Goal: Communication & Community: Answer question/provide support

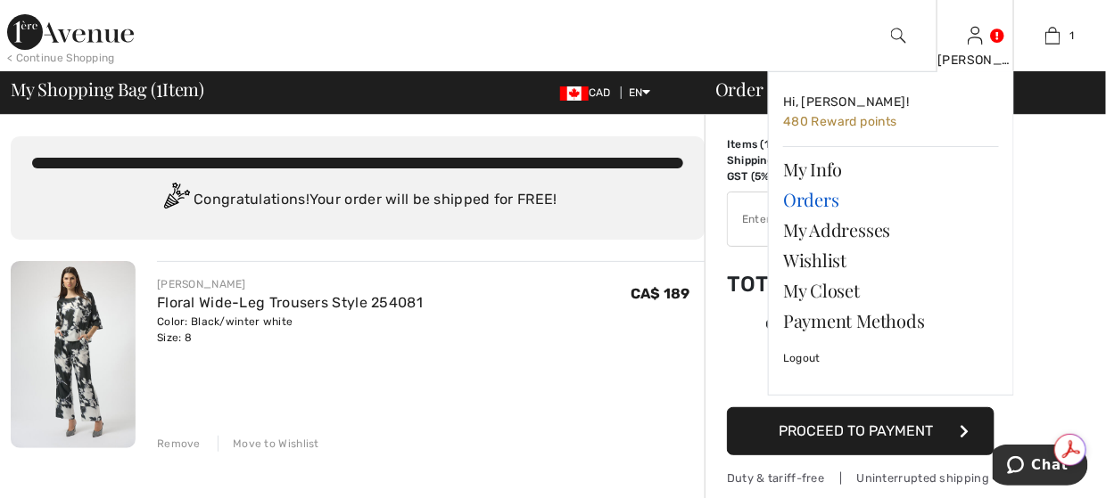
click at [836, 206] on link "Orders" at bounding box center [891, 200] width 216 height 30
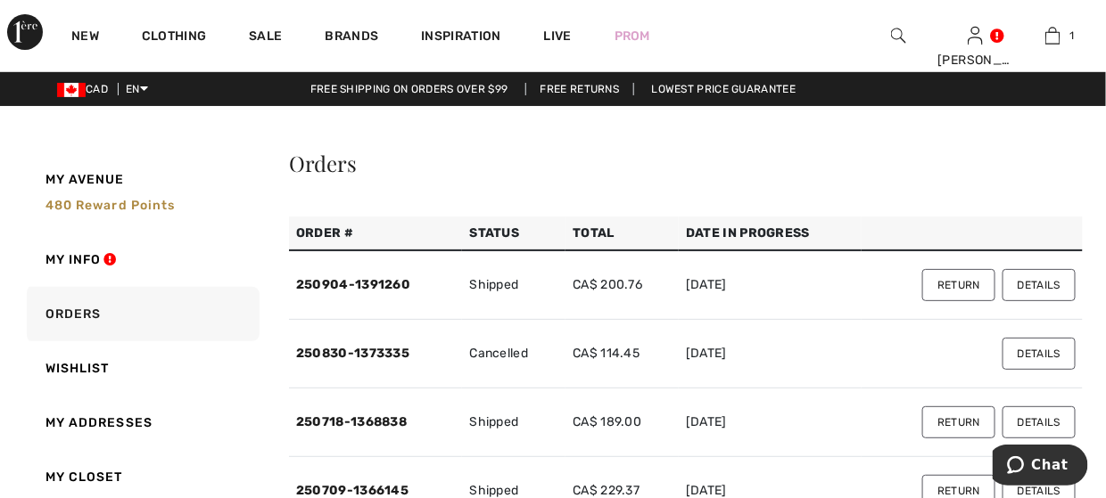
click at [1008, 290] on button "Details" at bounding box center [1038, 285] width 73 height 32
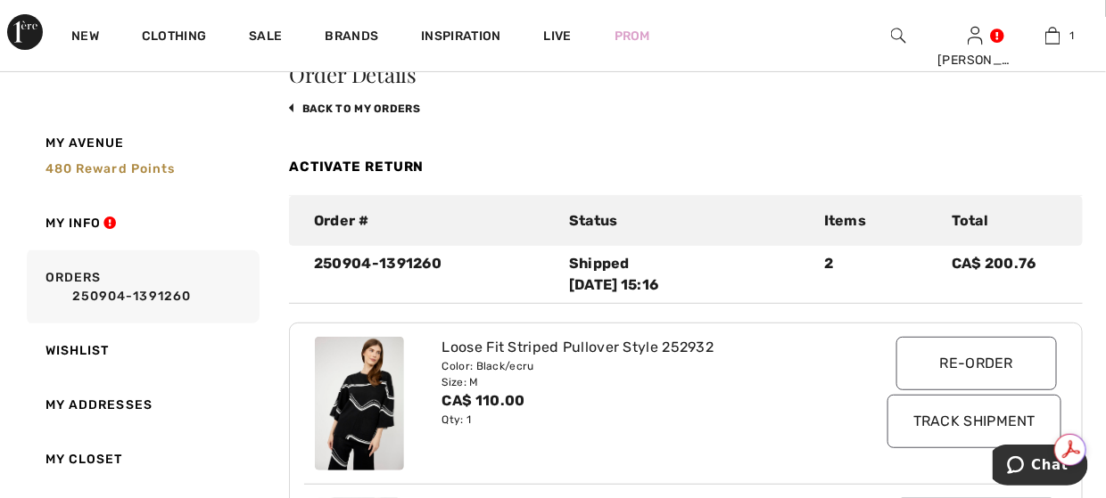
click at [298, 291] on div "250904-1391260 Shipped [DATE] 15:16 2 CA$ 200.76" at bounding box center [686, 274] width 794 height 43
drag, startPoint x: 468, startPoint y: 260, endPoint x: 309, endPoint y: 255, distance: 159.7
click at [309, 255] on div "250904-1391260" at bounding box center [430, 274] width 255 height 43
copy div "250904-1391260"
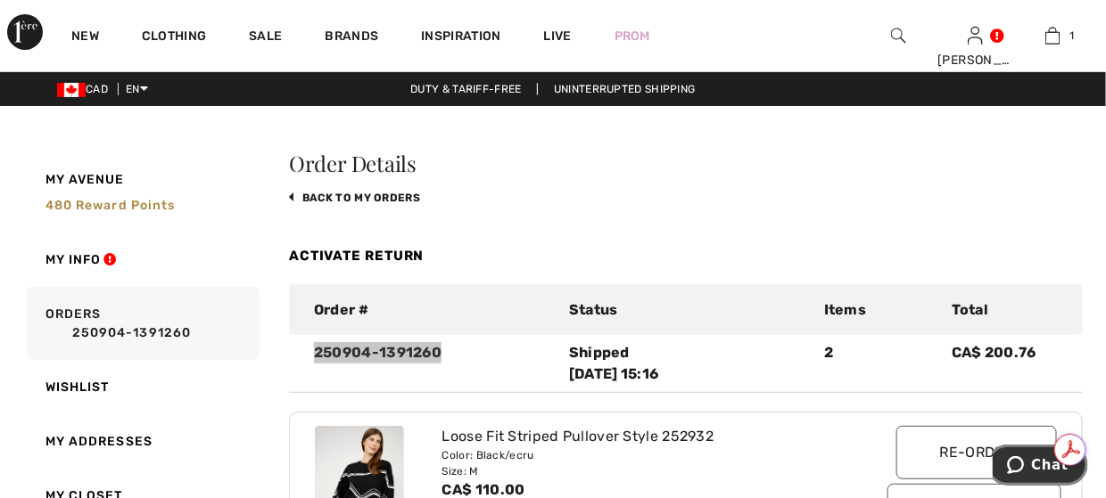
click at [1020, 468] on icon "Chat" at bounding box center [1015, 465] width 18 height 18
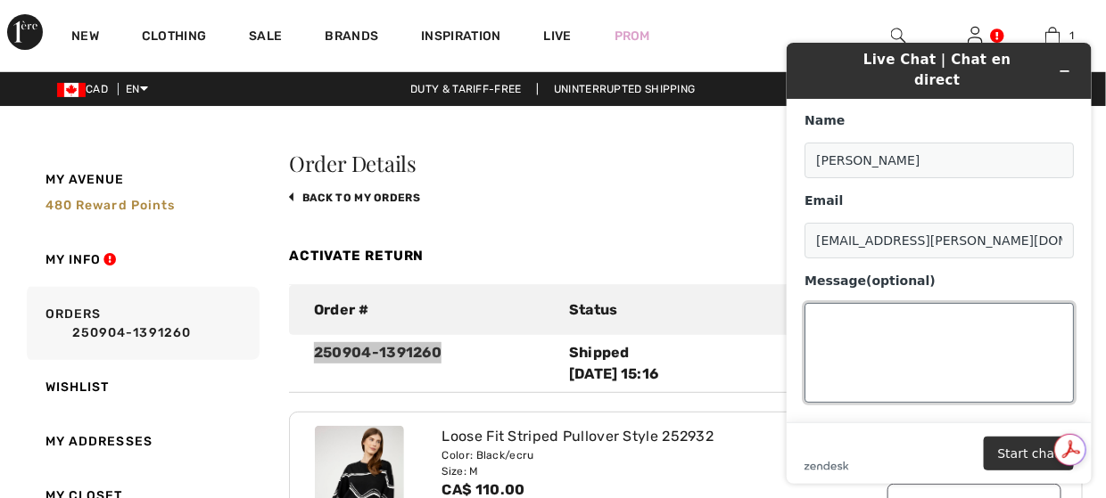
click at [852, 320] on textarea "Message (optional)" at bounding box center [937, 352] width 269 height 100
paste textarea "250904-1391260"
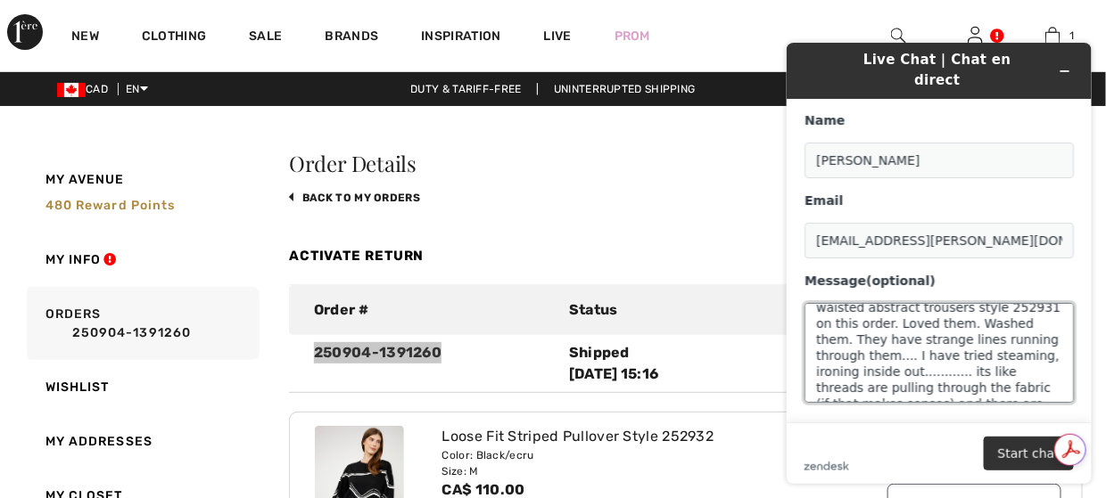
scroll to position [89, 0]
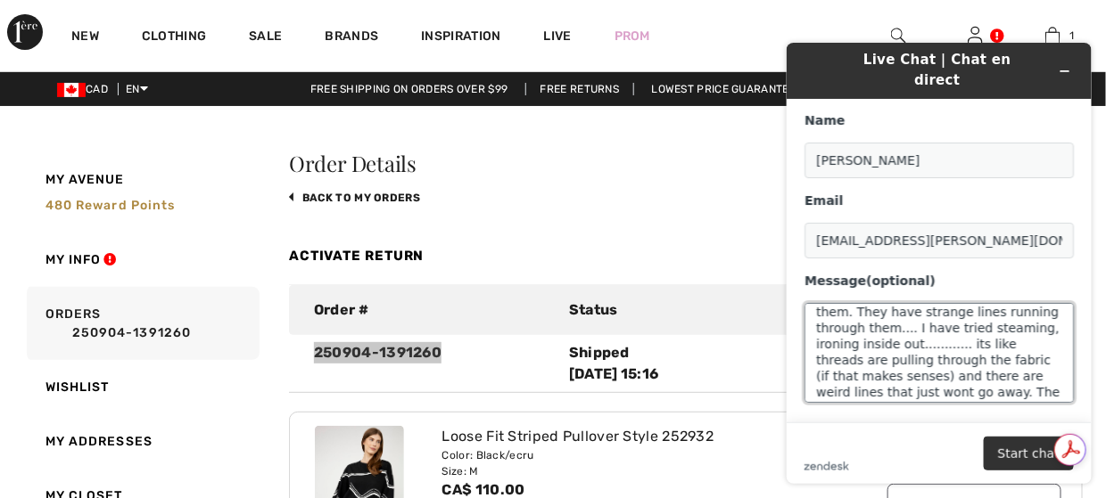
click at [858, 302] on textarea "RE: 250904-1391260 I have a problem.... received the high waisted abstract trou…" at bounding box center [937, 352] width 269 height 100
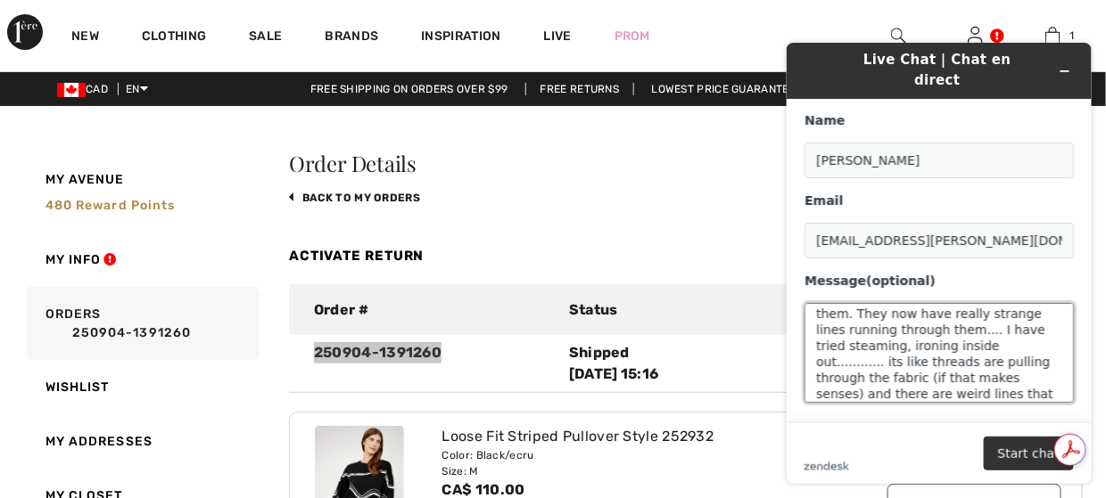
scroll to position [144, 0]
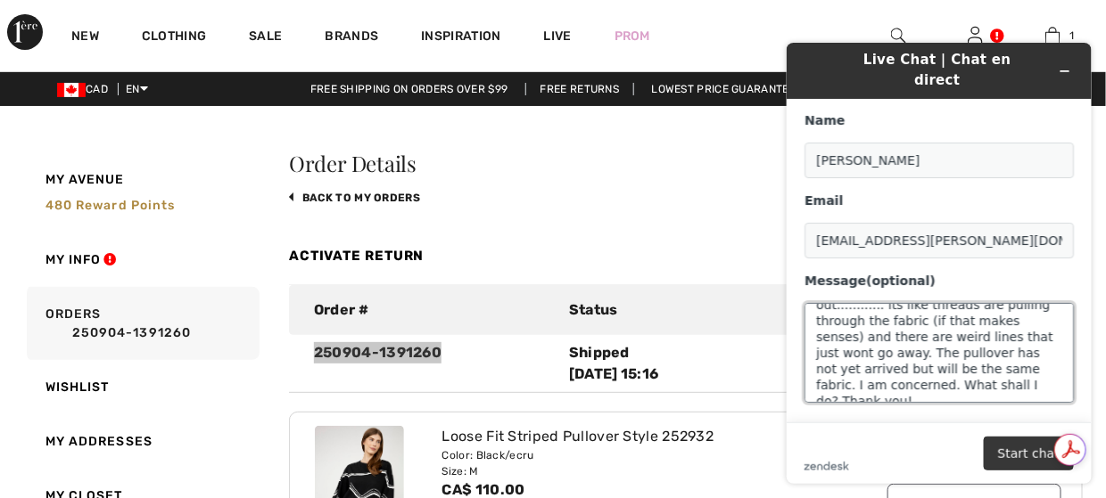
type textarea "RE: 250904-1391260 I have a problem.... received the high waisted abstract trou…"
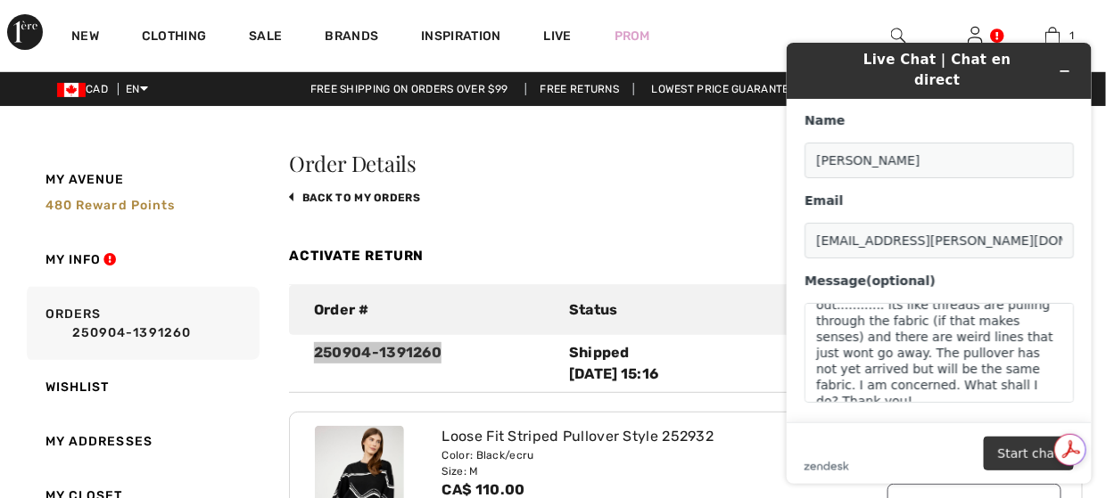
click at [1007, 450] on button "Start chat" at bounding box center [1028, 453] width 90 height 34
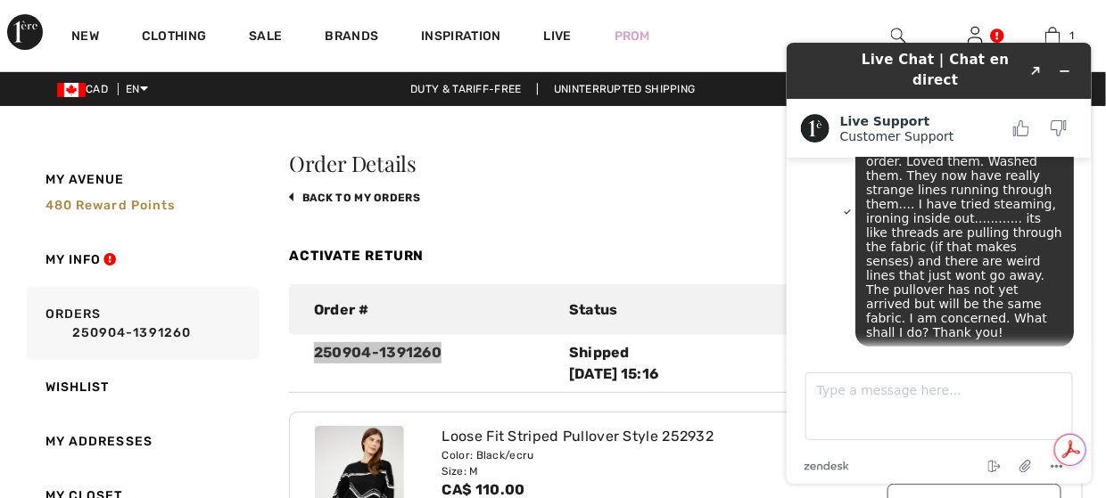
scroll to position [103, 0]
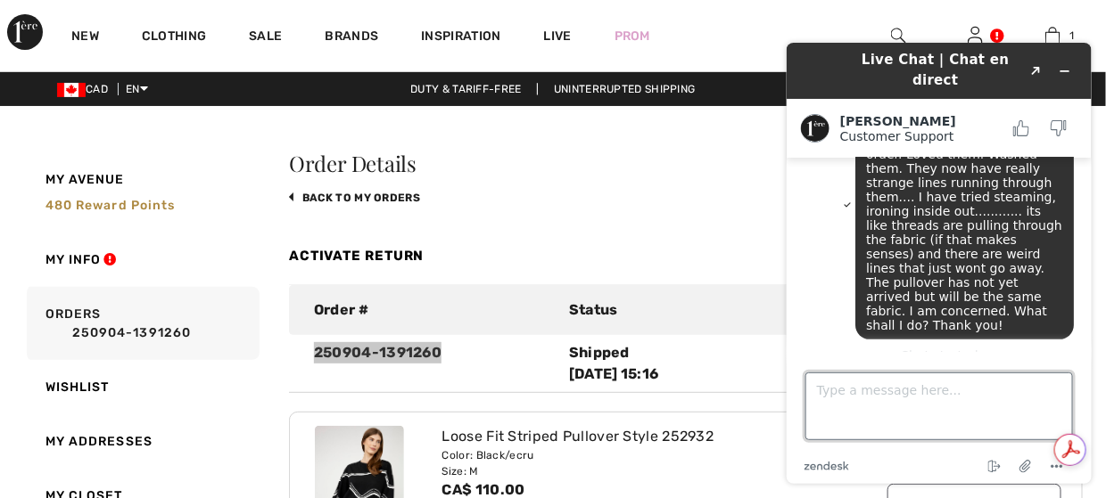
click at [877, 410] on textarea "Type a message here..." at bounding box center [938, 406] width 268 height 68
type textarea "I"
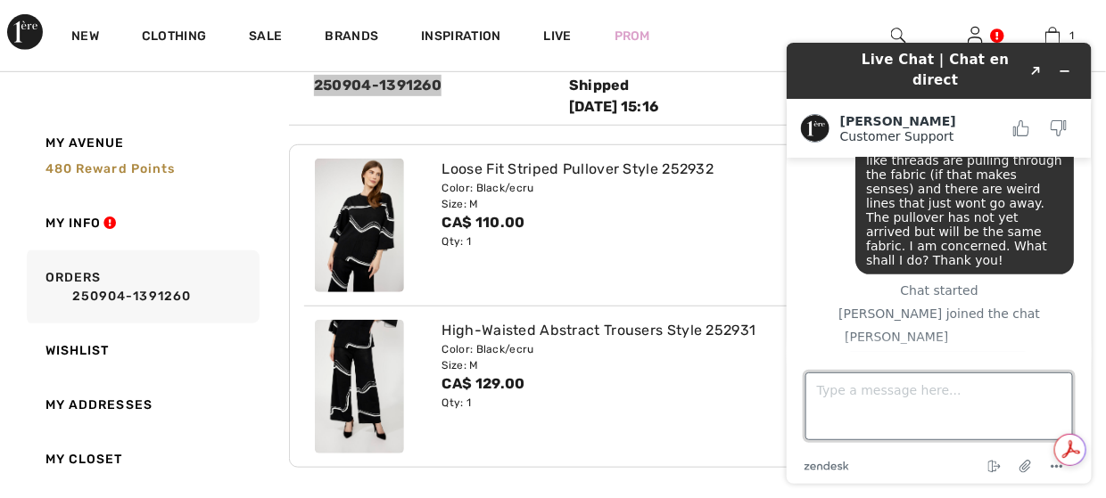
scroll to position [210, 0]
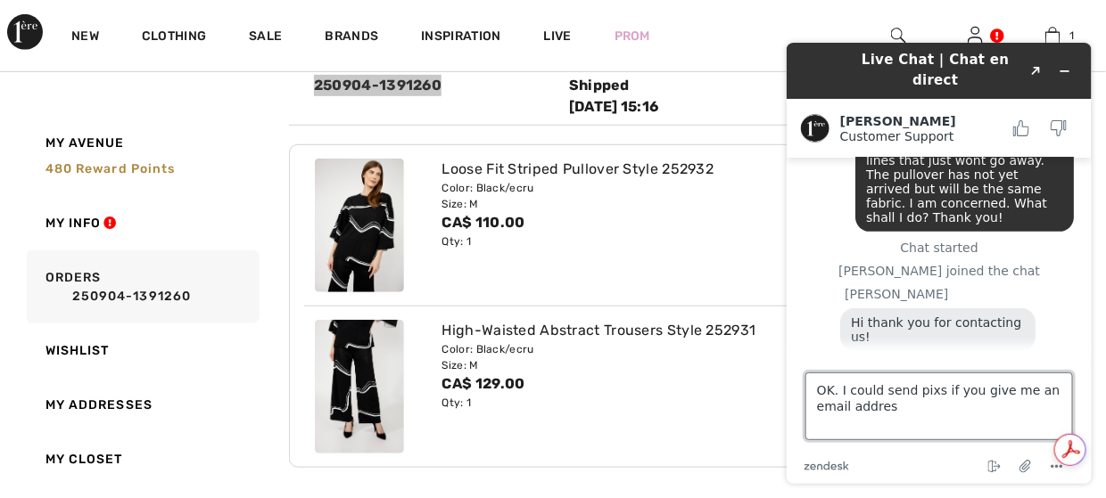
type textarea "OK. I could send pixs if you give me an email address"
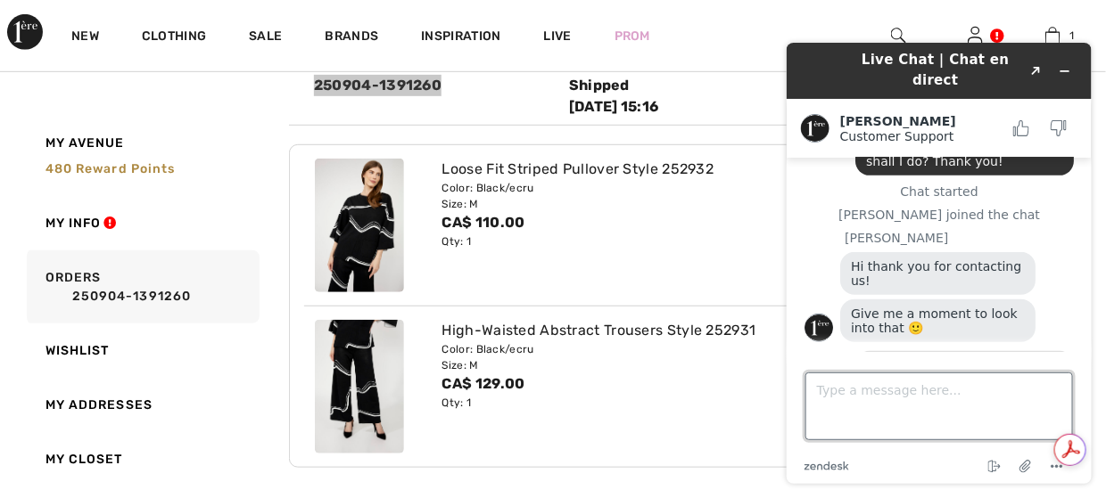
scroll to position [368, 0]
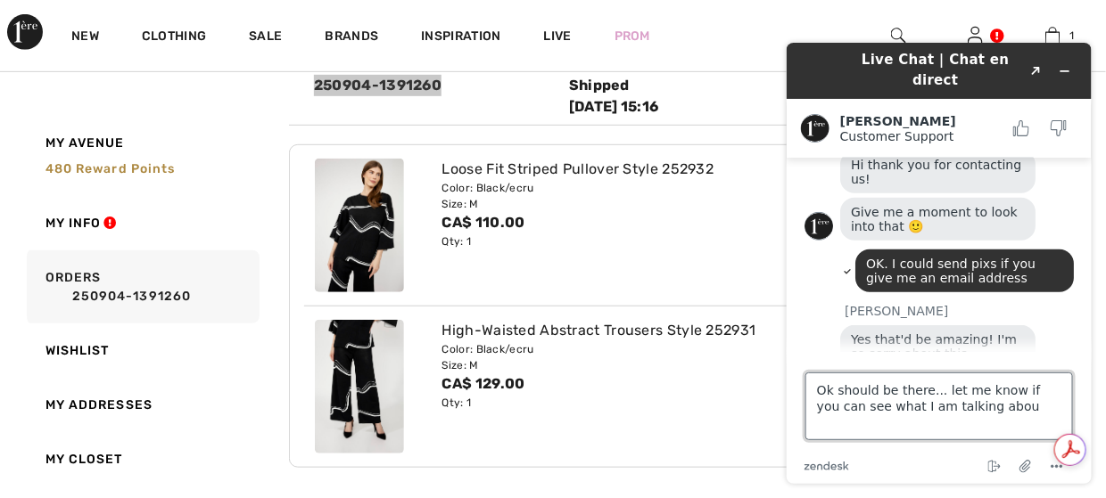
type textarea "Ok should be there... let me know if you can see what I am talking about"
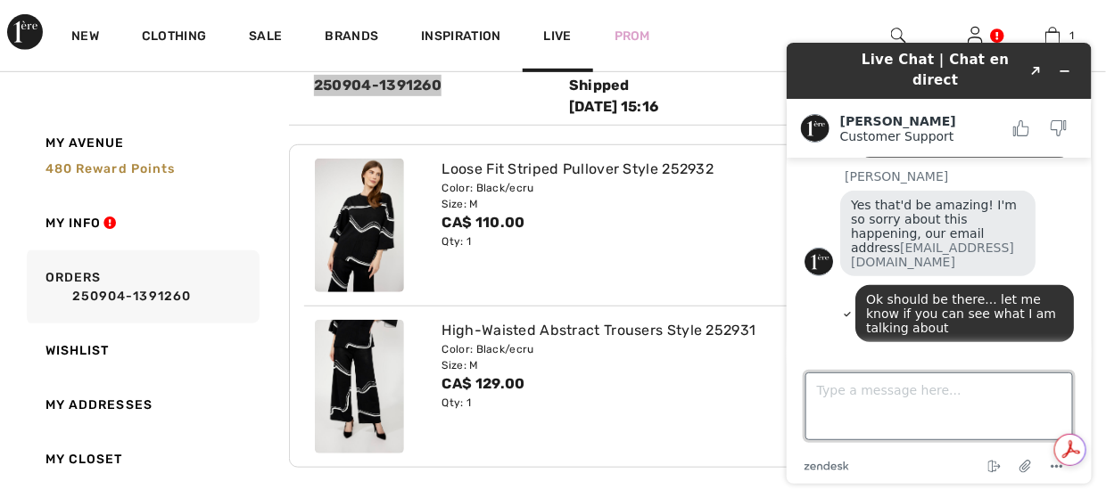
scroll to position [498, 0]
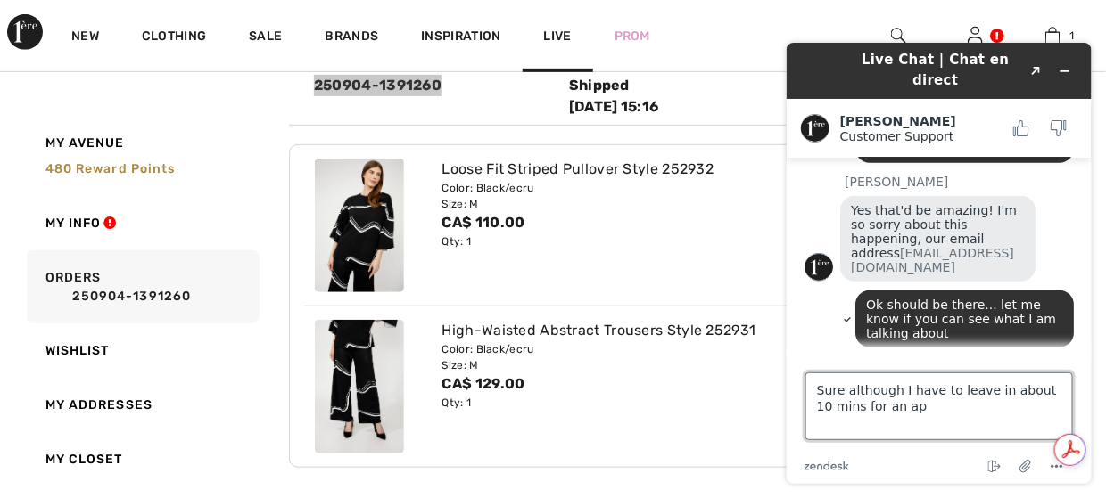
type textarea "Sure although I have to leave in about 10 mins for an apt"
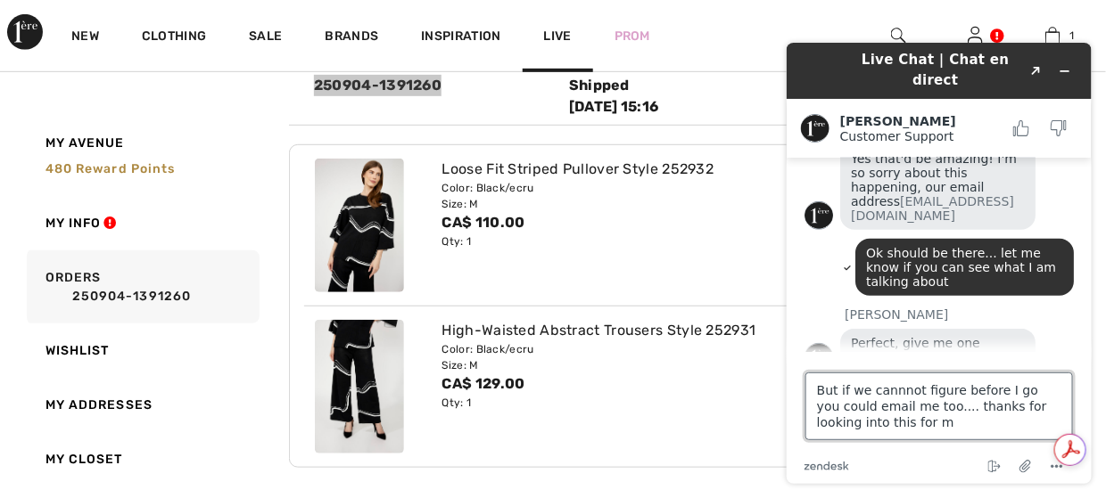
type textarea "But if we cannnot figure before I go you could email me too.... thanks for look…"
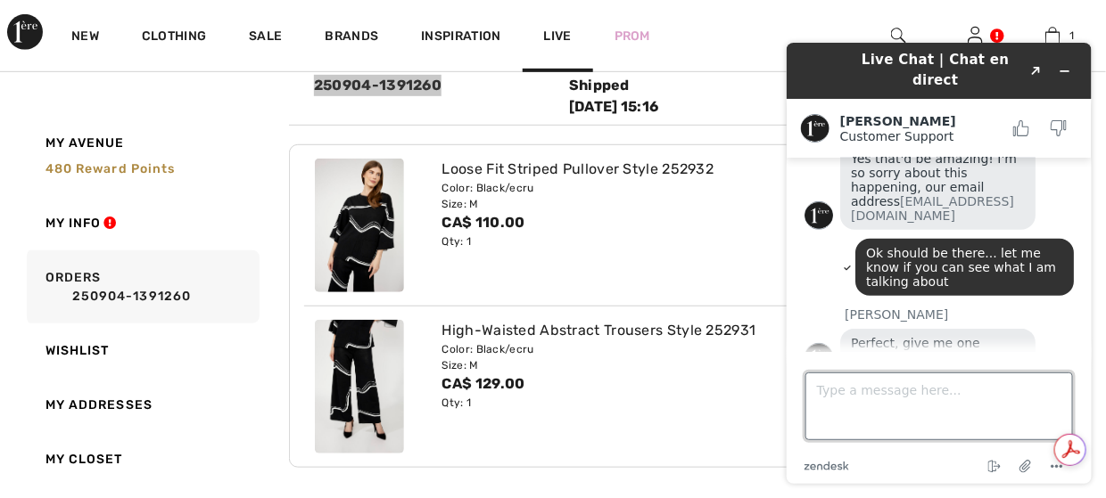
scroll to position [611, 0]
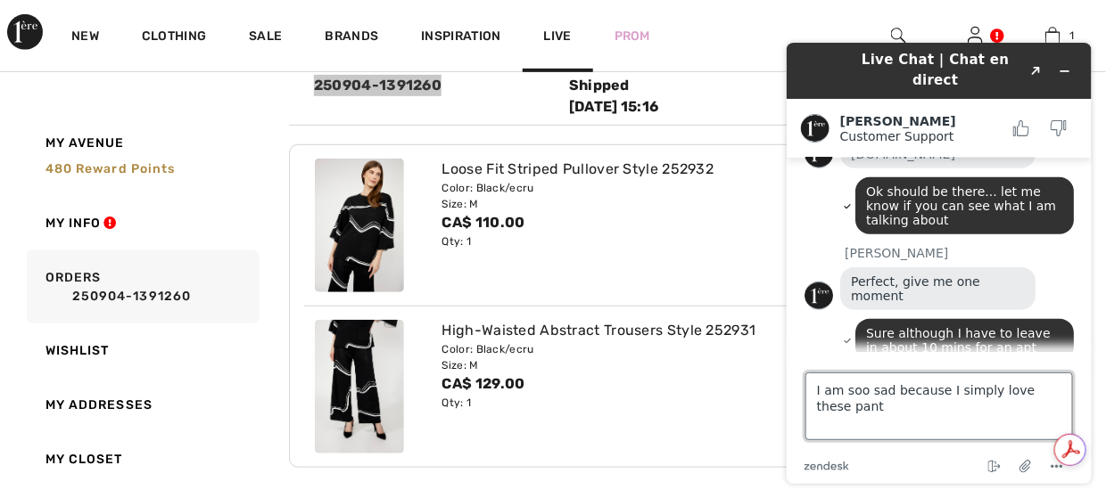
type textarea "I am soo sad because I simply love these pants"
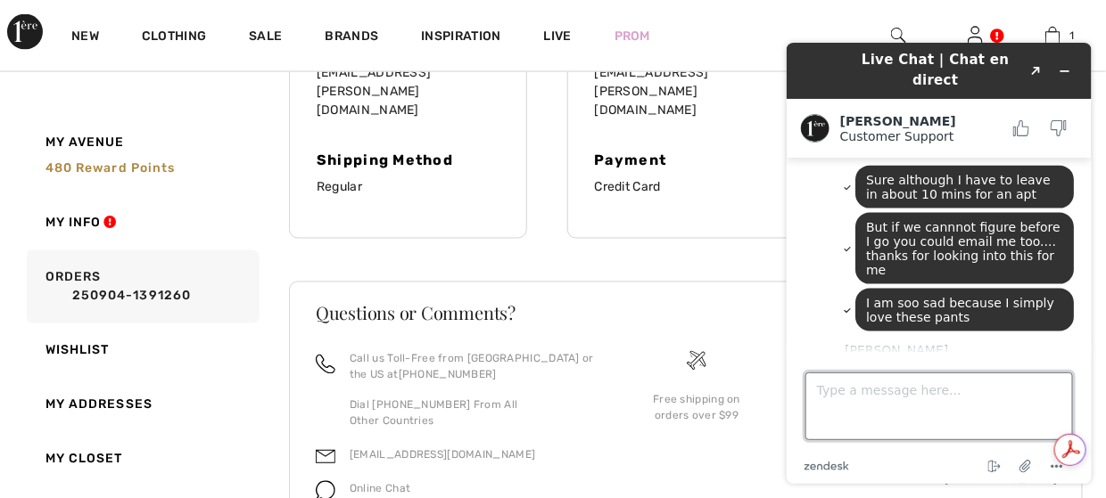
scroll to position [765, 0]
click at [903, 396] on textarea "Type a message here..." at bounding box center [938, 406] width 268 height 68
type textarea "Ok thanks very much!"
